Goal: Communication & Community: Answer question/provide support

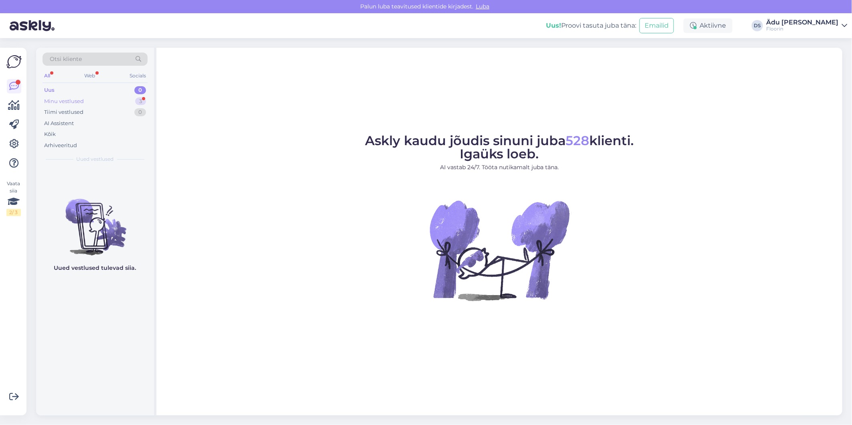
click at [102, 99] on div "Minu vestlused 3" at bounding box center [95, 101] width 105 height 11
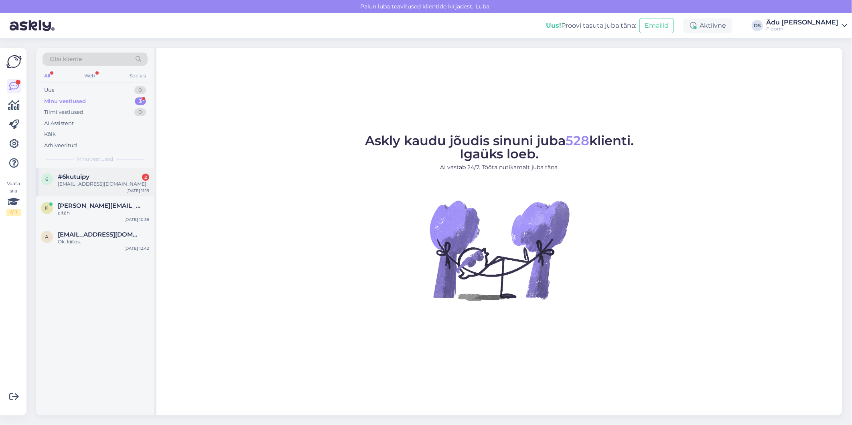
click at [109, 183] on div "[EMAIL_ADDRESS][DOMAIN_NAME]" at bounding box center [103, 184] width 91 height 7
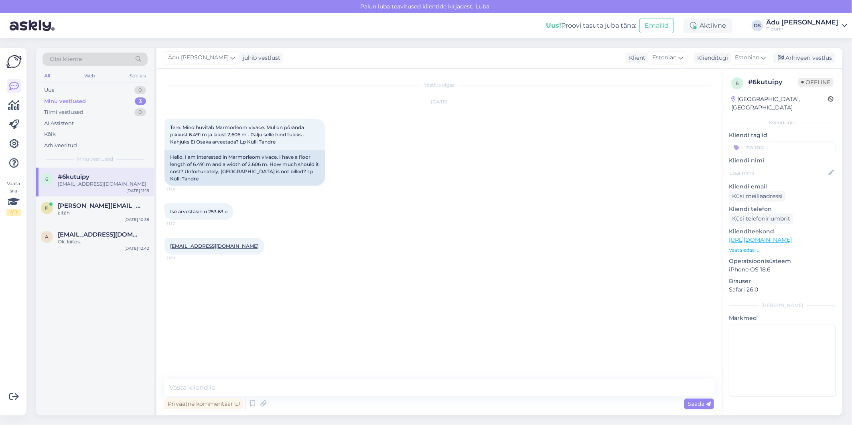
click at [768, 236] on div "Klienditeekond [URL][DOMAIN_NAME] Vaata edasi ..." at bounding box center [782, 241] width 107 height 26
click at [768, 236] on link "[URL][DOMAIN_NAME]" at bounding box center [760, 239] width 63 height 7
click at [268, 391] on textarea at bounding box center [440, 388] width 550 height 17
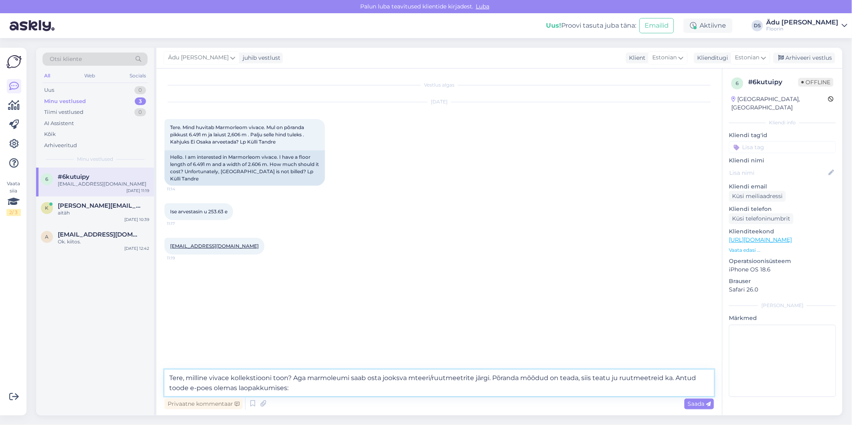
paste textarea "[URL][DOMAIN_NAME]"
click at [286, 389] on textarea "Tere, milline vivace kollekstiooni toon? Aga marmoleumi saab osta jooksva mteer…" at bounding box center [440, 383] width 550 height 26
click at [506, 391] on textarea "Tere, milline vivace kollekstiooni toon? Aga marmoleumi saab osta jooksva mteer…" at bounding box center [440, 383] width 550 height 26
click at [618, 380] on textarea "Tere, milline vivace kollekstiooni toon? Aga marmoleumi saab osta jooksva mteer…" at bounding box center [440, 383] width 550 height 26
click at [673, 377] on textarea "Tere, milline vivace kollekstiooni toon? Aga marmoleumi saab osta jooksva mteer…" at bounding box center [440, 383] width 550 height 26
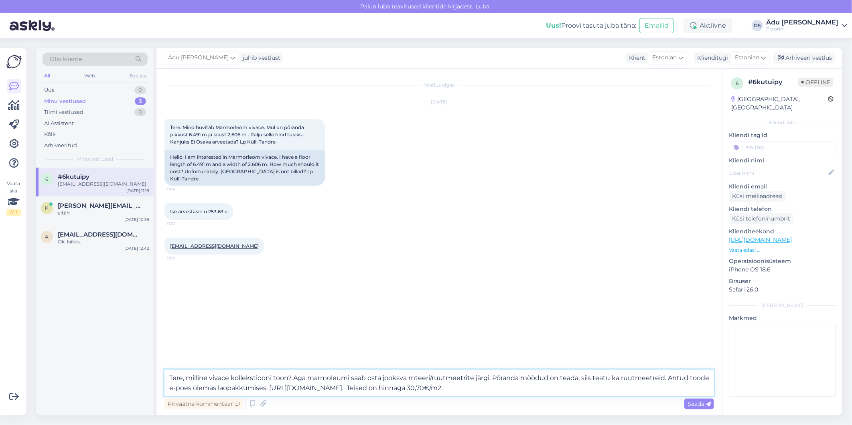
click at [620, 378] on textarea "Tere, milline vivace kollekstiooni toon? Aga marmoleumi saab osta jooksva mteer…" at bounding box center [440, 383] width 550 height 26
drag, startPoint x: 307, startPoint y: 378, endPoint x: 189, endPoint y: 375, distance: 118.0
click at [189, 375] on textarea "Tere, milline vivace kollekstiooni toon? Aga marmoleumi saab osta jooksva mteer…" at bounding box center [440, 383] width 550 height 26
click at [296, 380] on textarea "Tere, marmoleumi saab osta jooksva mteeri/ruutmeetrite järgi. Põranda mõõdud on…" at bounding box center [440, 383] width 550 height 26
click at [303, 376] on textarea "Tere, marmoleumi saab osta jooksva meeri/ruutmeetrite järgi. Põranda mõõdud on …" at bounding box center [440, 383] width 550 height 26
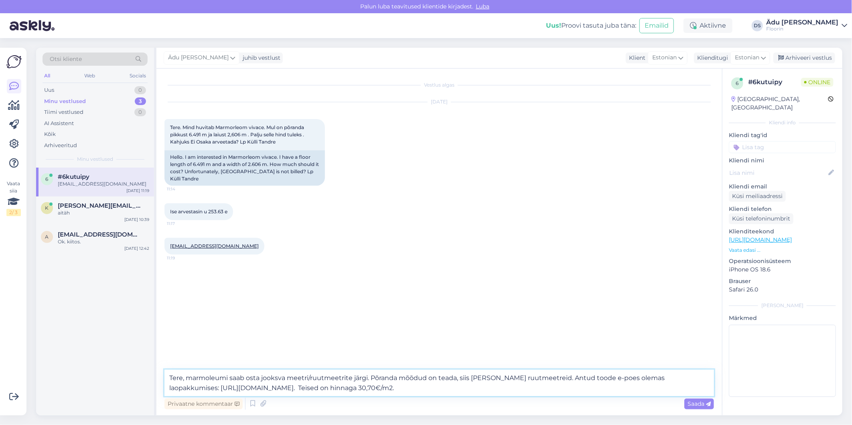
click at [492, 387] on textarea "Tere, marmoleumi saab osta jooksva meetri/ruutmeetrite järgi. Põranda mõõdud on…" at bounding box center [440, 383] width 550 height 26
click at [312, 380] on textarea "Tere, marmoleumi saab osta jooksva meetri/ruutmeetrite järgi. Põranda mõõdud on…" at bounding box center [440, 383] width 550 height 26
click at [494, 389] on textarea "Tere, marmoleumi saab osta jooksva meetri või ruutmeetrite järgi. Põranda mõõdu…" at bounding box center [440, 383] width 550 height 26
click at [450, 379] on textarea "Tere, marmoleumi saab osta jooksva meetri või ruutmeetrite järgi. Põranda mõõdu…" at bounding box center [440, 383] width 550 height 26
click at [498, 388] on textarea "Tere, marmoleumi saab osta jooksva meetri või ruutmeetrite järgi. Põranda mõõdu…" at bounding box center [440, 383] width 550 height 26
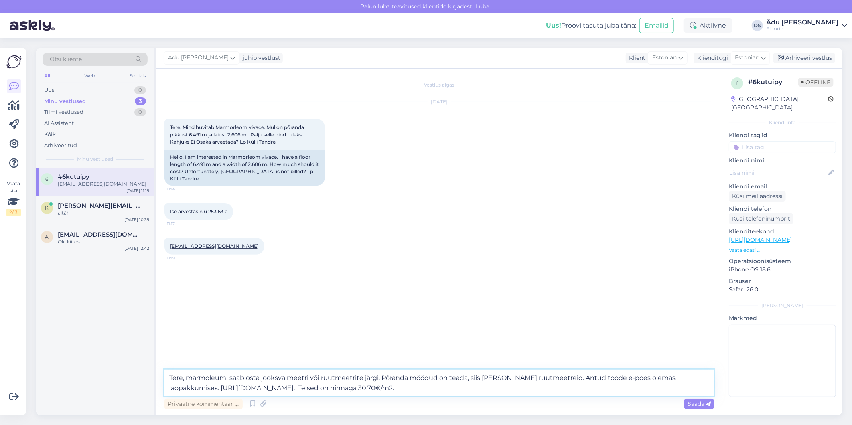
click at [507, 380] on textarea "Tere, marmoleumi saab osta jooksva meetri või ruutmeetrite järgi. Põranda mõõdu…" at bounding box center [440, 383] width 550 height 26
click at [508, 395] on textarea "Tere, marmoleumi saab osta jooksva meetri või ruutmeetrite järgi. Põranda mõõdu…" at bounding box center [440, 383] width 550 height 26
type textarea "Tere, marmoleumi saab osta jooksva meetri või ruutmeetrite järgi. Põranda mõõdu…"
click at [693, 401] on span "Saada" at bounding box center [699, 404] width 23 height 7
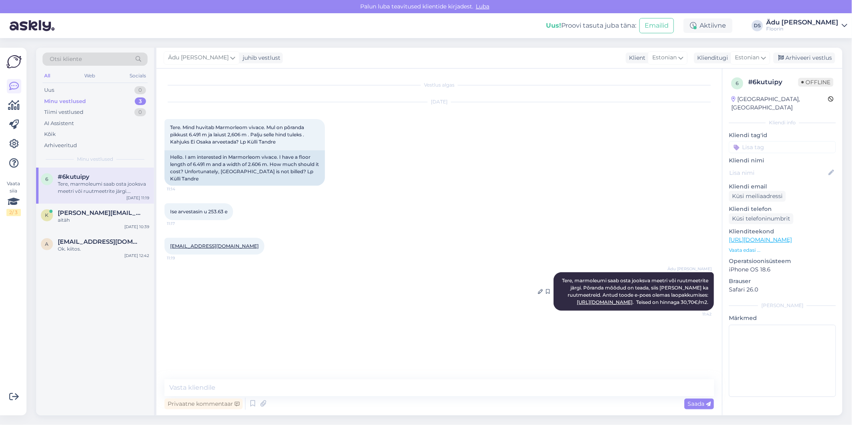
click at [579, 299] on link "[URL][DOMAIN_NAME]" at bounding box center [605, 302] width 56 height 6
click at [763, 191] on div "Küsi meiliaadressi" at bounding box center [757, 196] width 57 height 11
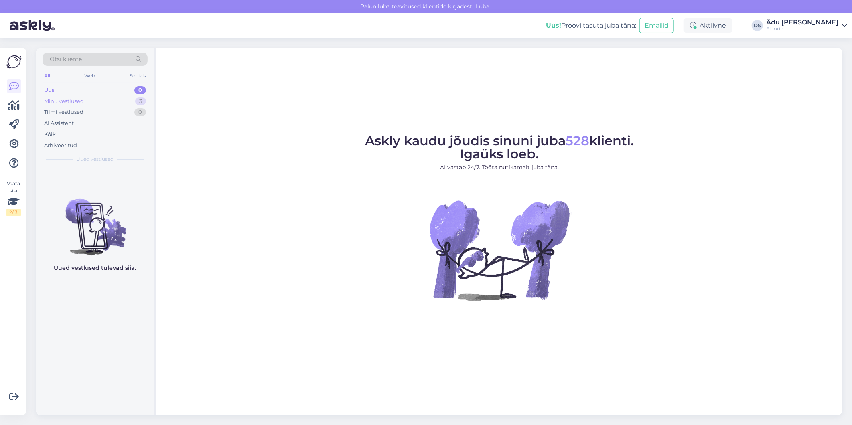
click at [105, 96] on div "Minu vestlused 3" at bounding box center [95, 101] width 105 height 11
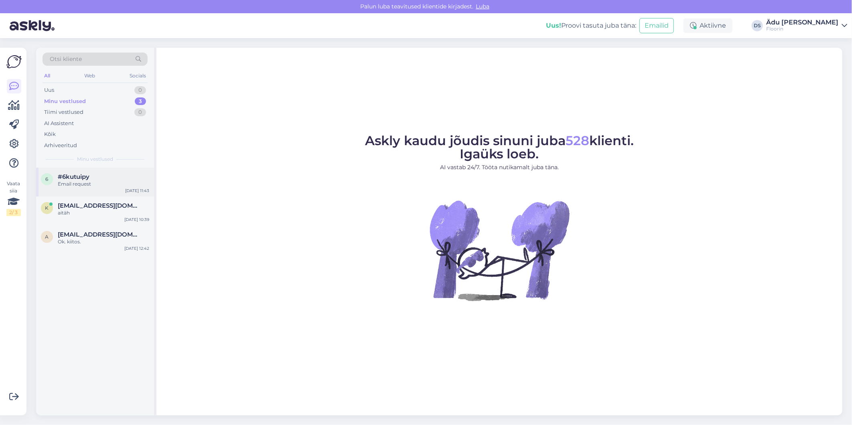
click at [98, 175] on div "#6kutuipy" at bounding box center [103, 176] width 91 height 7
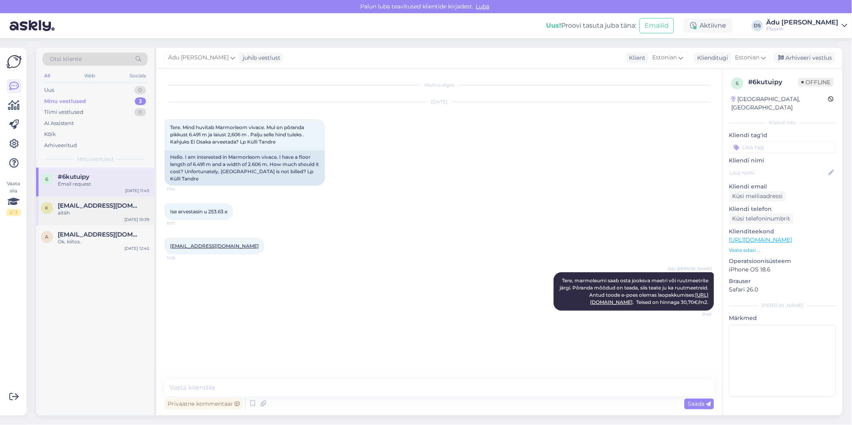
click at [102, 218] on div "k kathlyn.vahter@huum.eu aitäh Oct 2 10:39" at bounding box center [95, 211] width 118 height 29
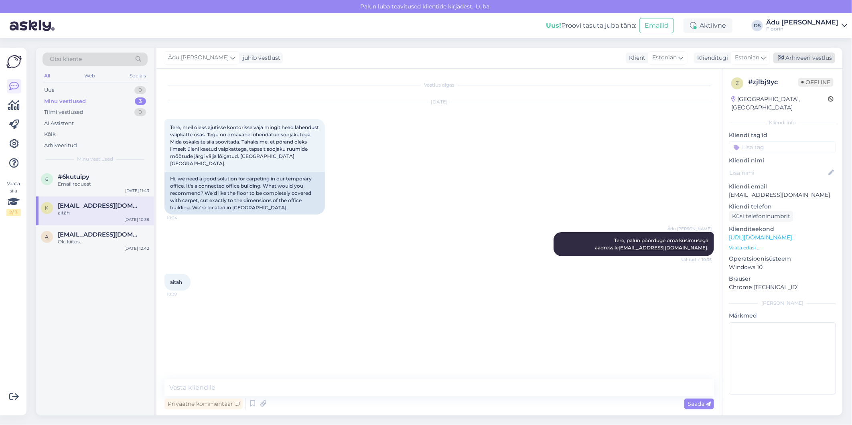
click at [793, 59] on div "Arhiveeri vestlus" at bounding box center [805, 58] width 62 height 11
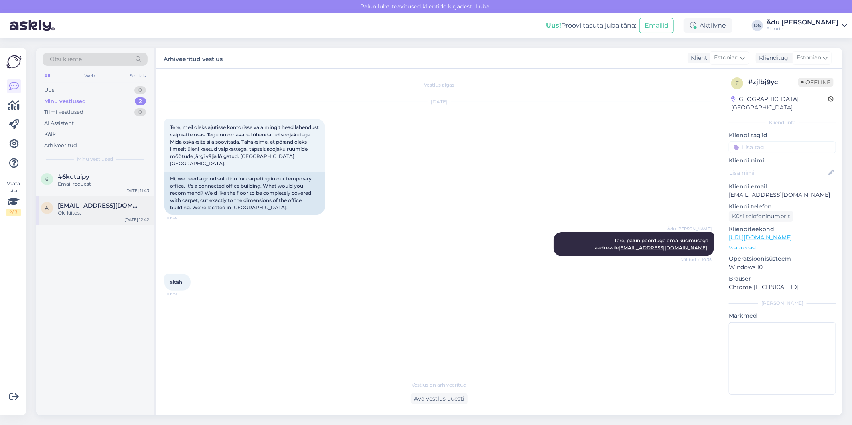
click at [115, 217] on div "Ok. kiitos." at bounding box center [103, 212] width 91 height 7
